Goal: Task Accomplishment & Management: Complete application form

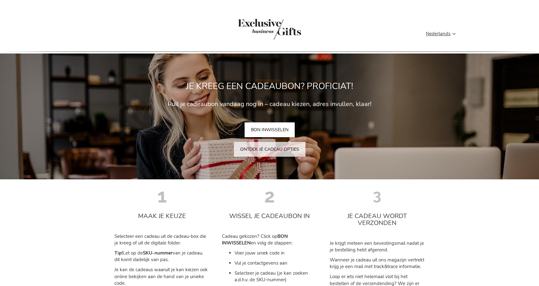
type input "staf"
